Goal: Information Seeking & Learning: Find specific fact

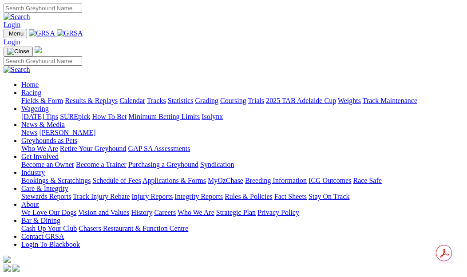
click at [113, 97] on link "Results & Replays" at bounding box center [91, 101] width 53 height 8
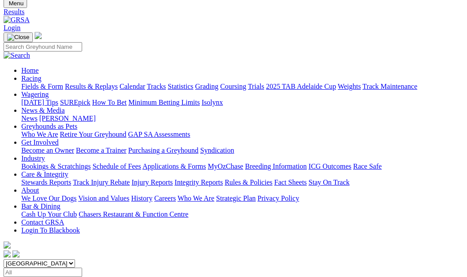
scroll to position [44, 0]
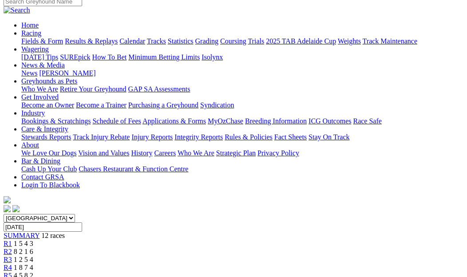
scroll to position [44, 0]
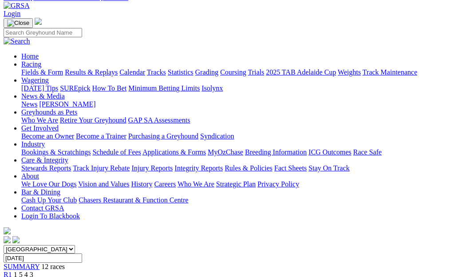
click at [12, 276] on span "R2" at bounding box center [8, 283] width 8 height 8
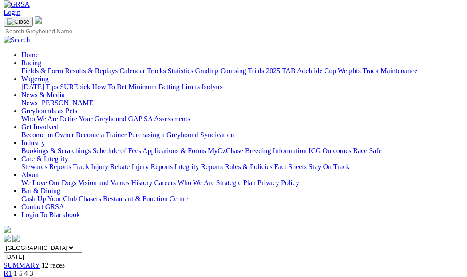
scroll to position [44, 0]
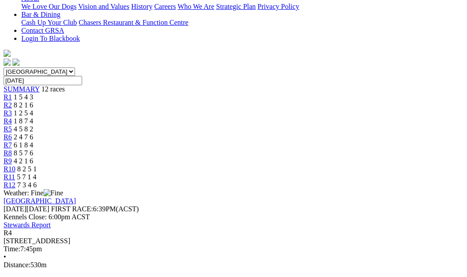
scroll to position [89, 0]
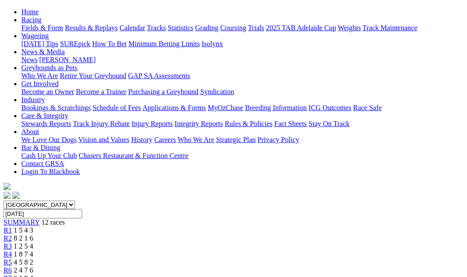
click at [12, 242] on span "R3" at bounding box center [8, 246] width 8 height 8
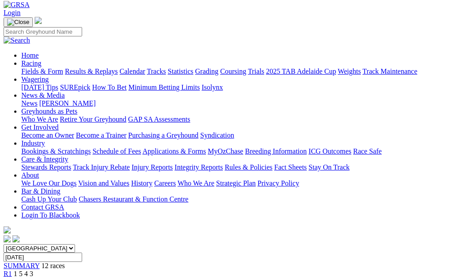
scroll to position [44, 0]
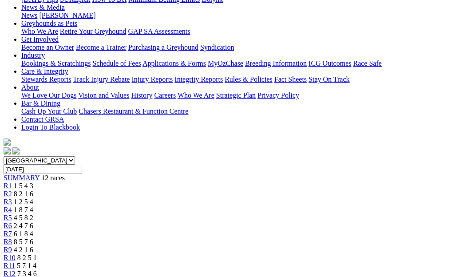
scroll to position [44, 0]
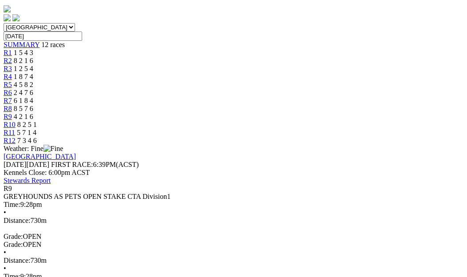
scroll to position [44, 0]
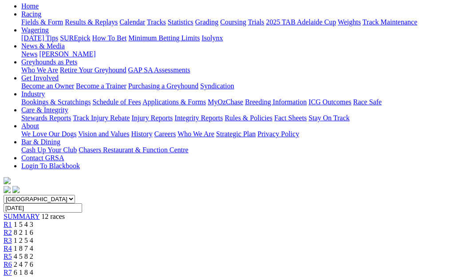
scroll to position [89, 0]
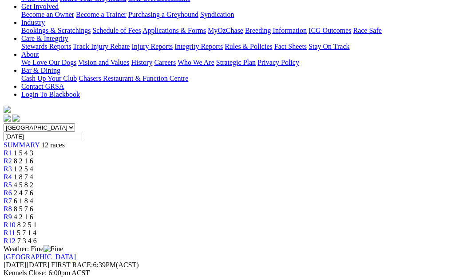
scroll to position [44, 0]
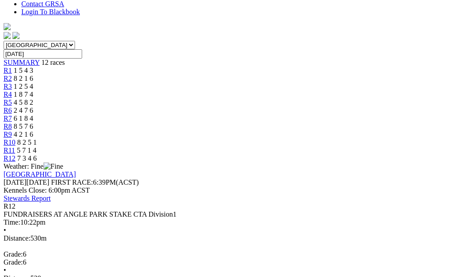
scroll to position [266, 0]
